Goal: Browse casually: Explore the website without a specific task or goal

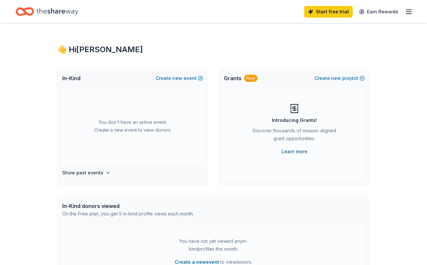
click at [291, 153] on link "Learn more" at bounding box center [295, 152] width 26 height 8
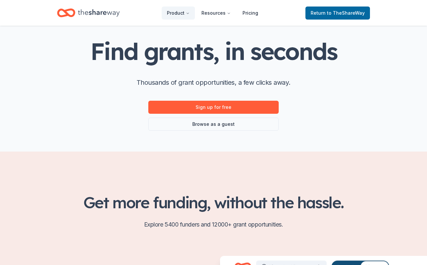
scroll to position [26, 0]
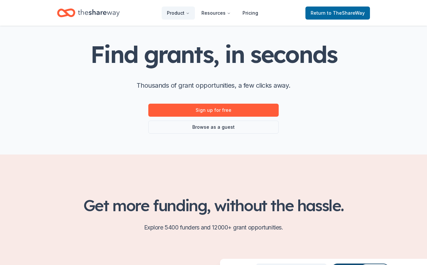
click at [232, 119] on div "Sign up for free Browse as a guest" at bounding box center [213, 119] width 130 height 30
click at [232, 125] on link "Browse as a guest" at bounding box center [213, 127] width 130 height 13
click at [213, 127] on link "Browse as a guest" at bounding box center [213, 127] width 130 height 13
